Goal: Find specific page/section: Find specific page/section

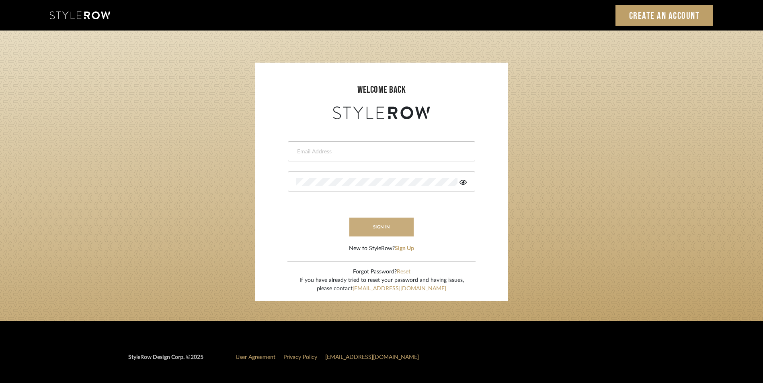
type input "rayeinteriordesign@gmail.com"
click at [383, 229] on button "sign in" at bounding box center [381, 227] width 64 height 19
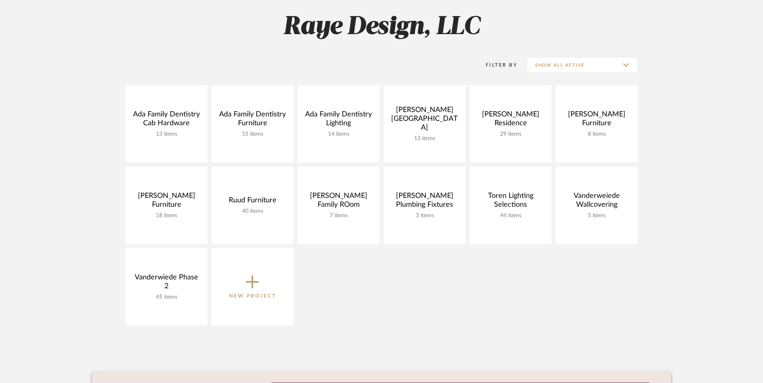
scroll to position [121, 0]
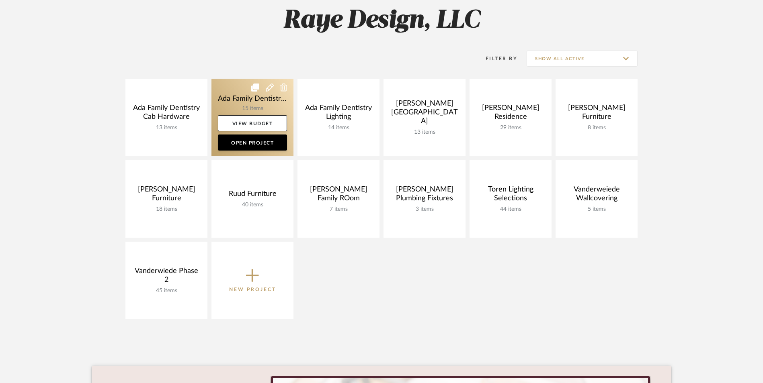
click at [228, 96] on link at bounding box center [252, 118] width 82 height 78
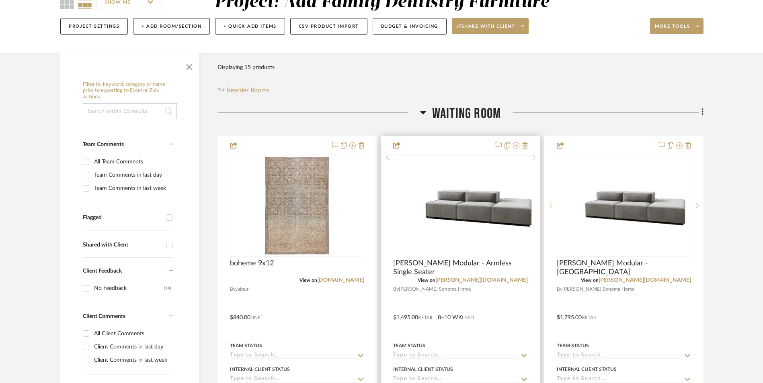
scroll to position [121, 0]
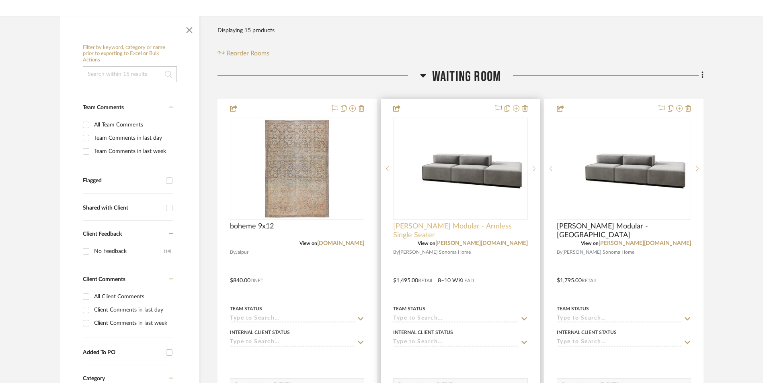
click at [456, 229] on span "[PERSON_NAME] Modular - Armless Single Seater" at bounding box center [460, 231] width 134 height 18
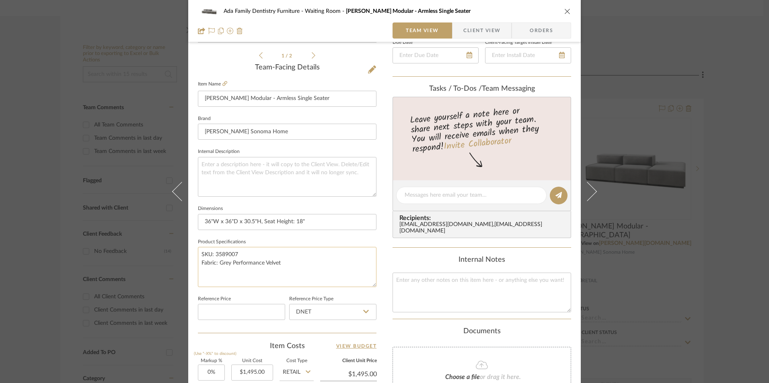
scroll to position [241, 0]
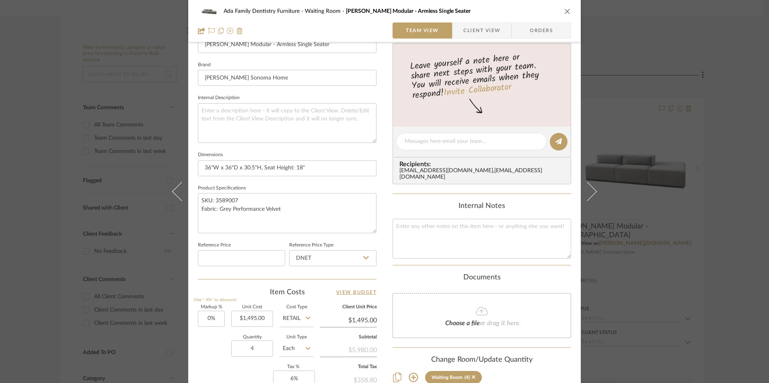
click at [565, 10] on icon "close" at bounding box center [567, 11] width 6 height 6
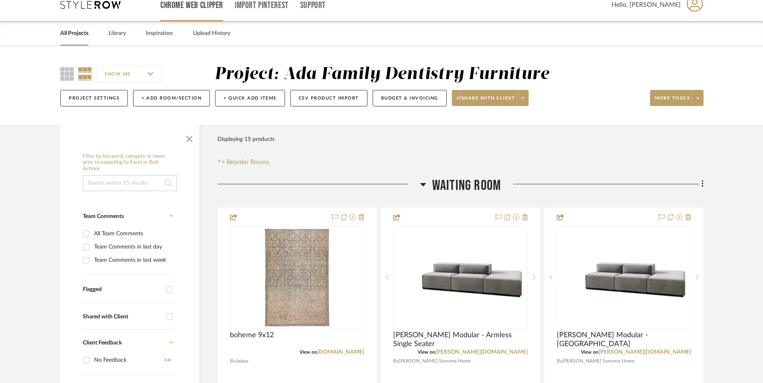
scroll to position [0, 0]
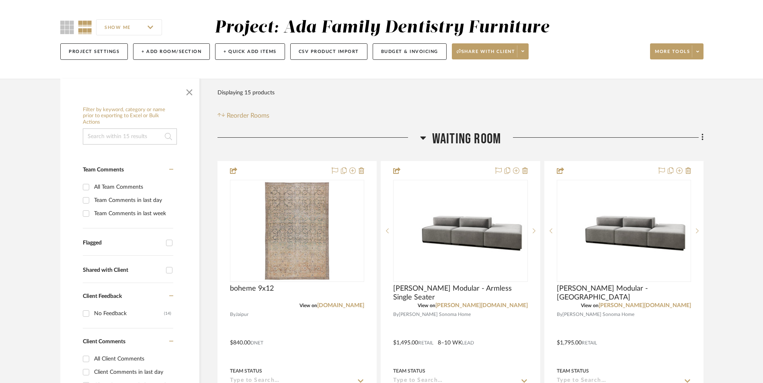
scroll to position [121, 0]
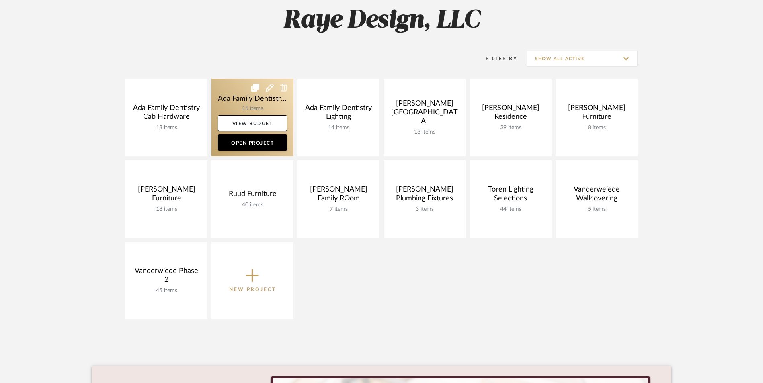
click at [224, 94] on link at bounding box center [252, 118] width 82 height 78
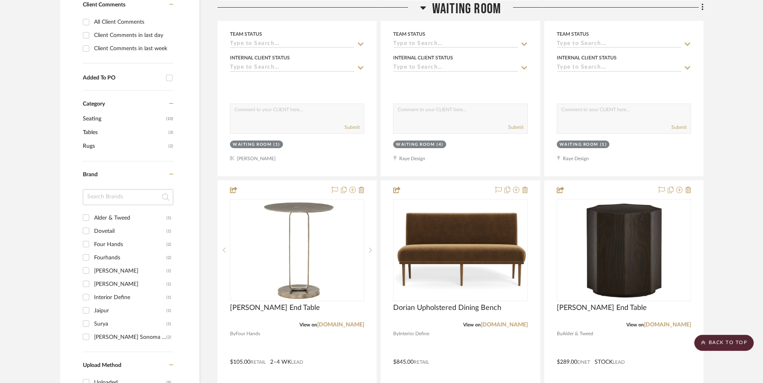
scroll to position [380, 0]
